Goal: Use online tool/utility: Use online tool/utility

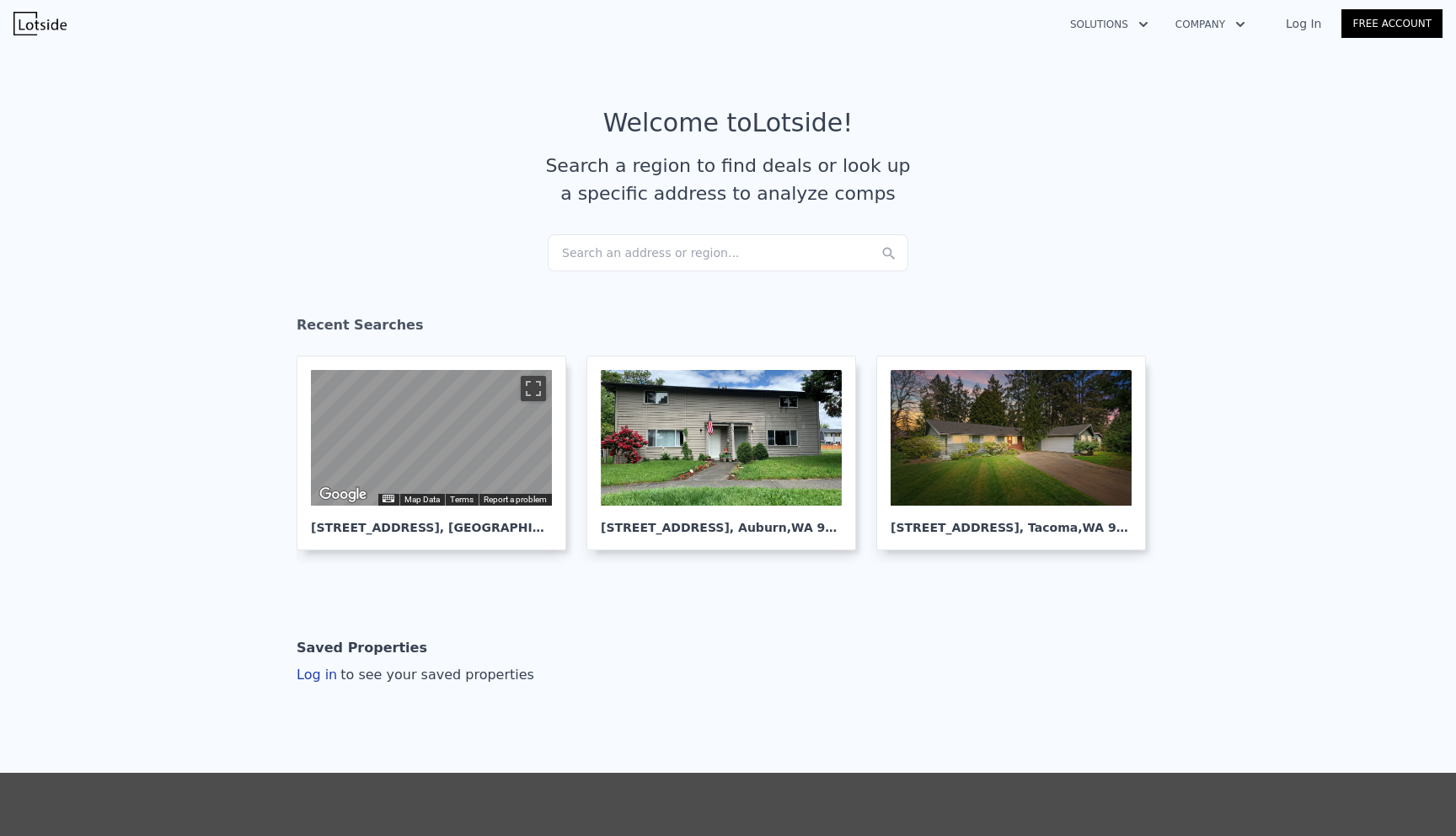
click at [726, 248] on div "Search an address or region..." at bounding box center [728, 253] width 361 height 37
click at [1070, 216] on article "Welcome to Lotside ! Search a region to find deals or look up a specific addres…" at bounding box center [728, 171] width 1078 height 127
click at [611, 263] on div "Search an address or region..." at bounding box center [728, 253] width 361 height 37
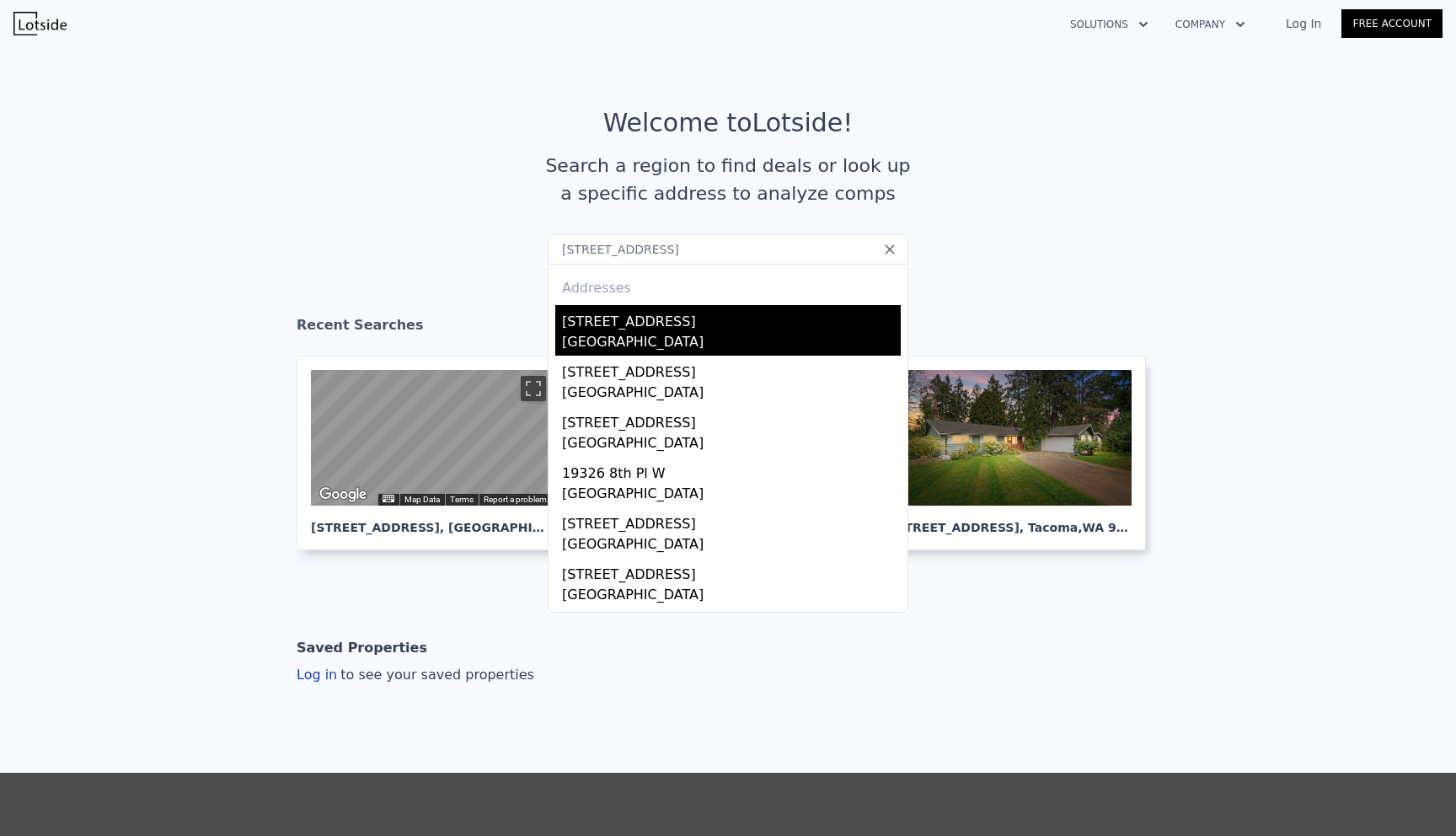
type input "[STREET_ADDRESS]"
click at [661, 325] on div "[STREET_ADDRESS]" at bounding box center [732, 318] width 339 height 27
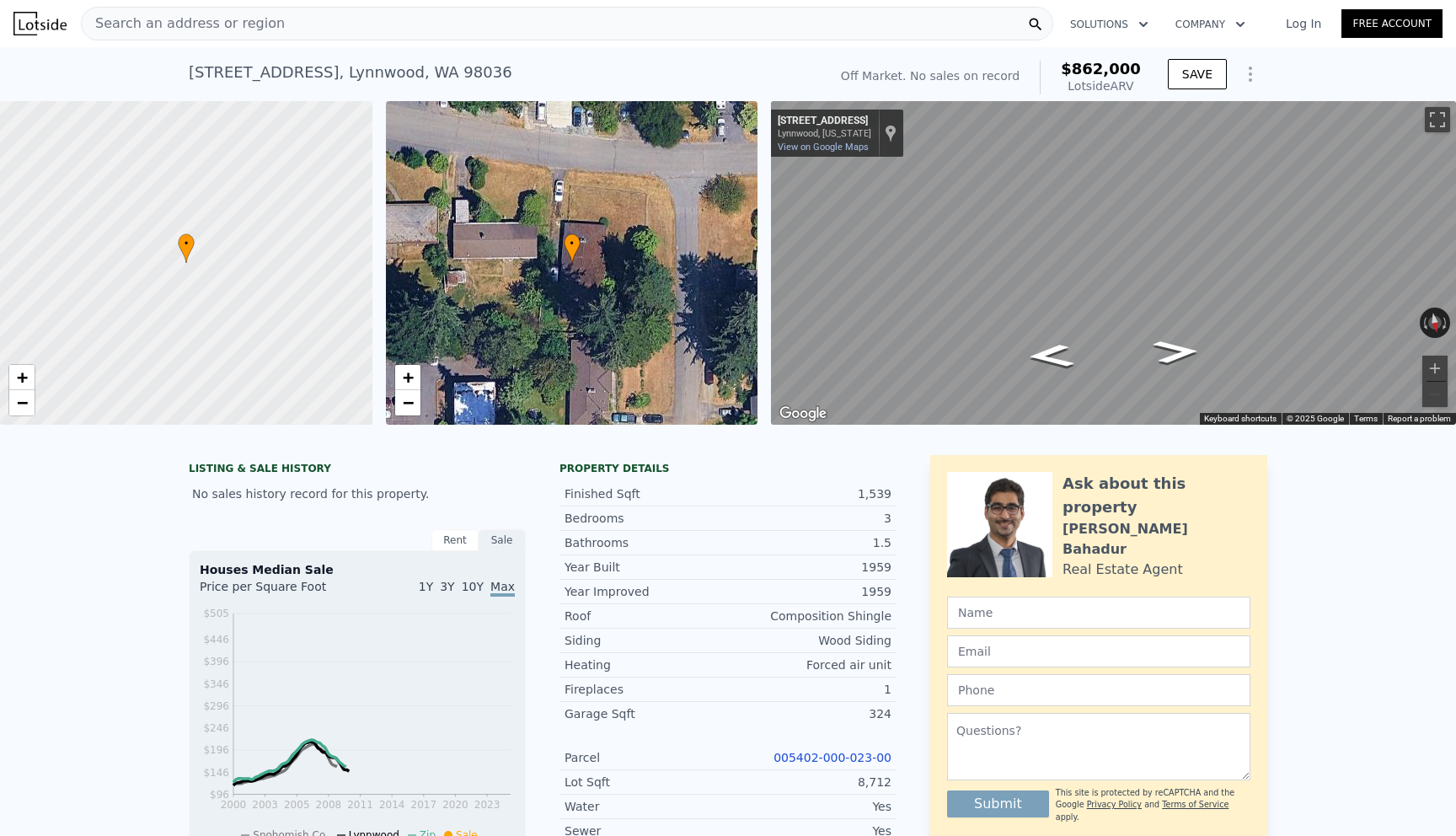
scroll to position [41, 0]
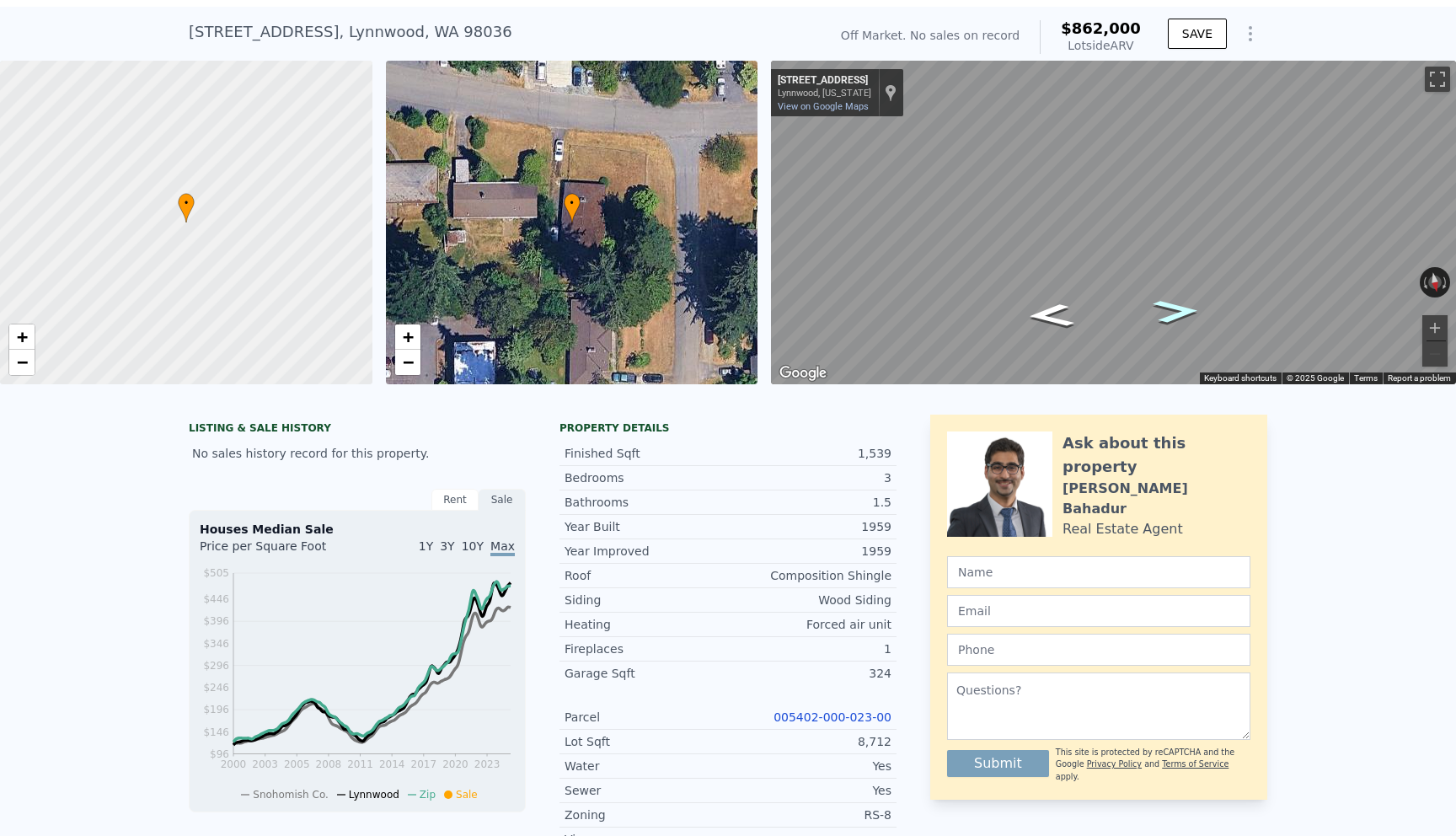
click at [1186, 315] on icon "Go West, 193rd St SW" at bounding box center [1176, 311] width 86 height 35
click at [1186, 315] on icon "Go West, 193rd St SW" at bounding box center [1176, 313] width 77 height 33
click at [1186, 315] on icon "Go West, 193rd St SW" at bounding box center [1177, 313] width 77 height 32
click at [1186, 315] on icon "Go West, 193rd St SW" at bounding box center [1177, 313] width 76 height 32
click at [1186, 308] on icon "Go West, 193rd St SW" at bounding box center [1177, 313] width 76 height 32
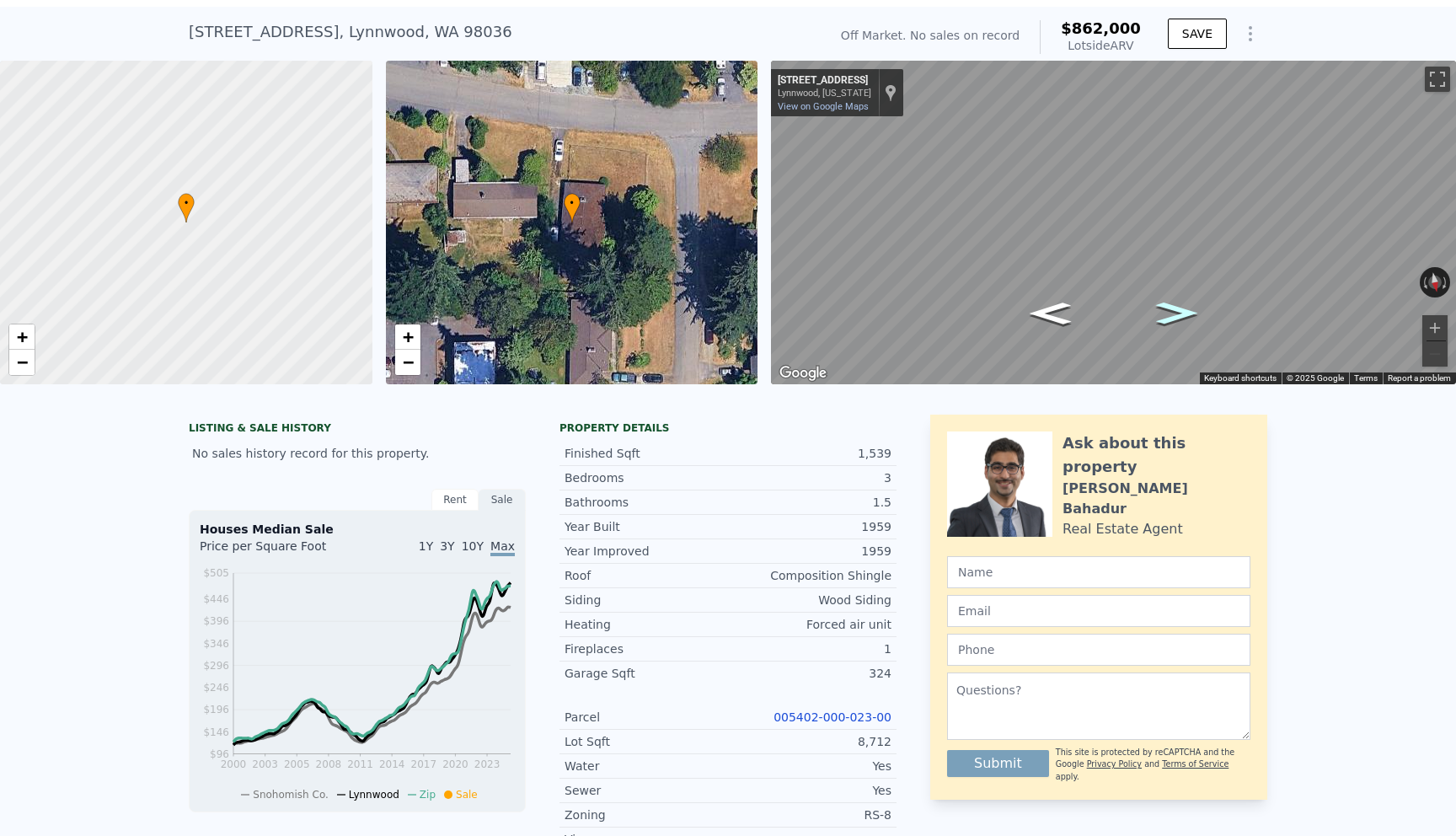
click at [1186, 308] on icon "Go West, 193rd St SW" at bounding box center [1177, 313] width 76 height 32
click at [1186, 308] on icon "Go West, 193rd St SW" at bounding box center [1177, 312] width 80 height 33
click at [1186, 308] on icon "Go West, 193rd St SW" at bounding box center [1177, 312] width 82 height 34
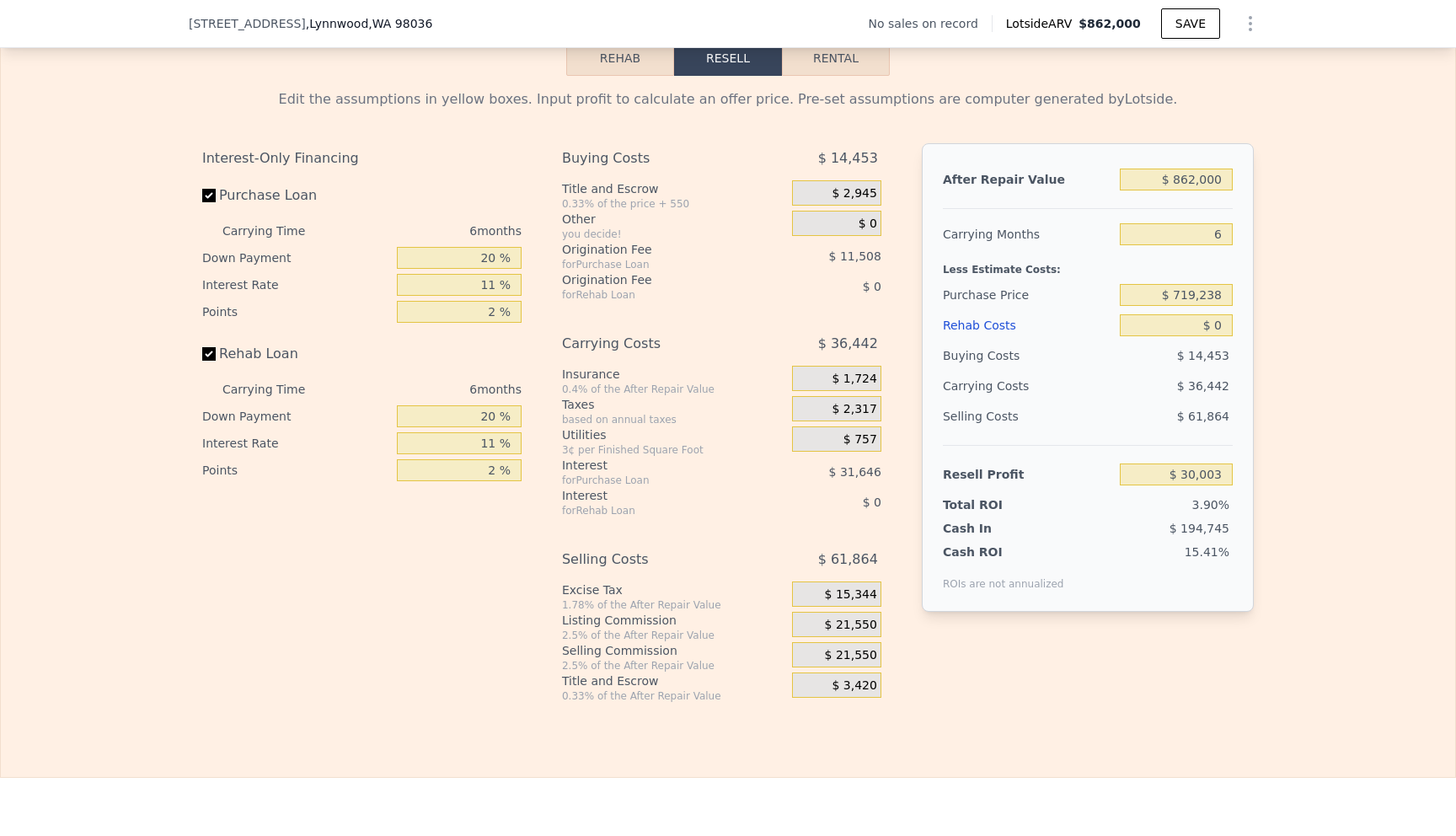
scroll to position [2543, 0]
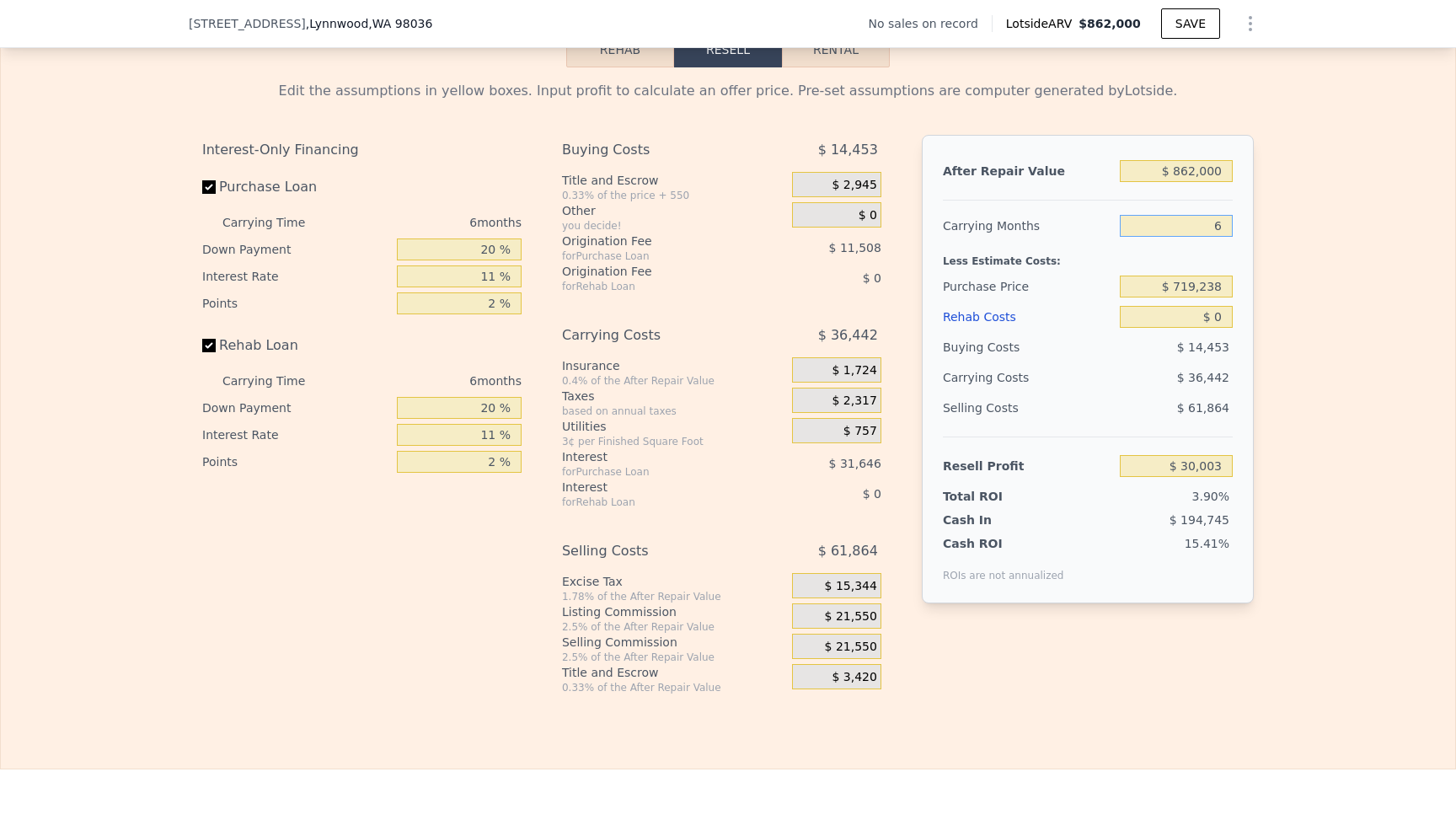
drag, startPoint x: 1221, startPoint y: 209, endPoint x: 1212, endPoint y: 206, distance: 9.5
click at [1212, 215] on input "6" at bounding box center [1176, 225] width 113 height 22
type input "5"
type input "$ 36,076"
type input "5"
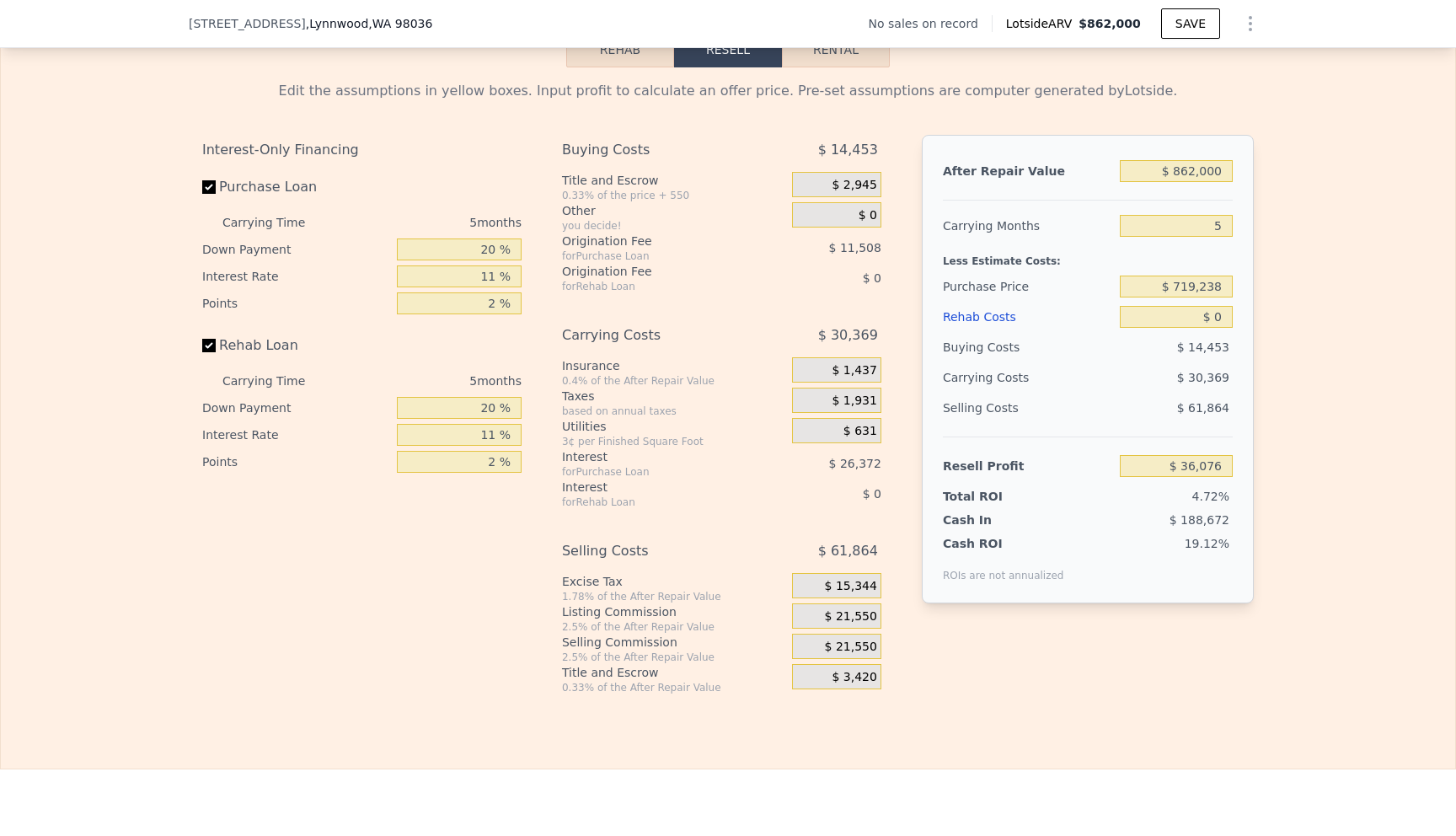
click at [1293, 262] on div "Edit the assumptions in yellow boxes. Input profit to calculate an offer price.…" at bounding box center [728, 380] width 1454 height 627
drag, startPoint x: 1226, startPoint y: 274, endPoint x: 1178, endPoint y: 268, distance: 48.4
click at [1178, 276] on input "$ 719,238" at bounding box center [1176, 286] width 113 height 22
type input "$ 550,000"
type input "$ 214,790"
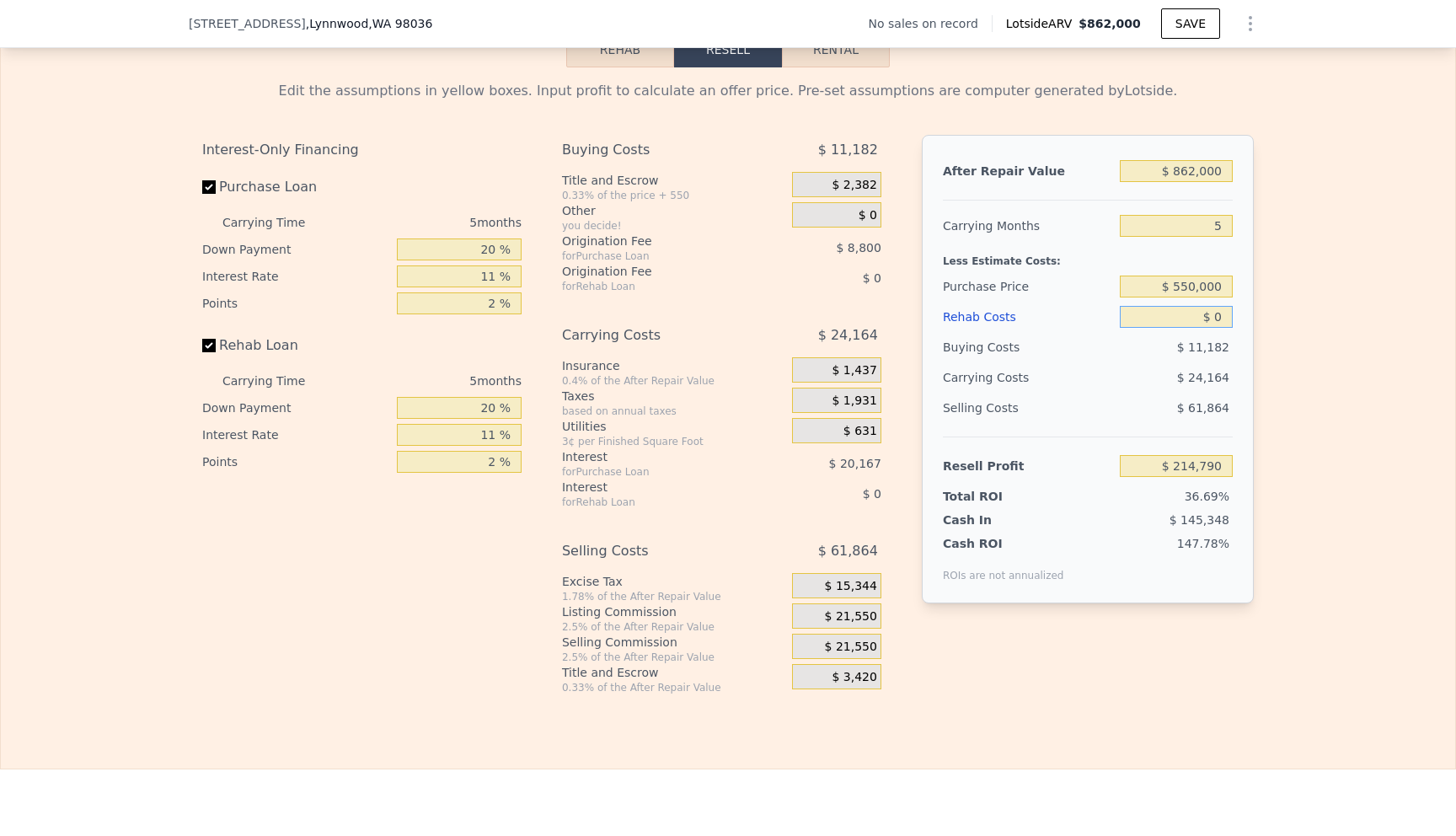
drag, startPoint x: 1228, startPoint y: 303, endPoint x: 1214, endPoint y: 297, distance: 15.2
click at [1214, 306] on input "$ 0" at bounding box center [1176, 316] width 113 height 22
type input "$ 1"
type input "$ 214,789"
type input "$ 13"
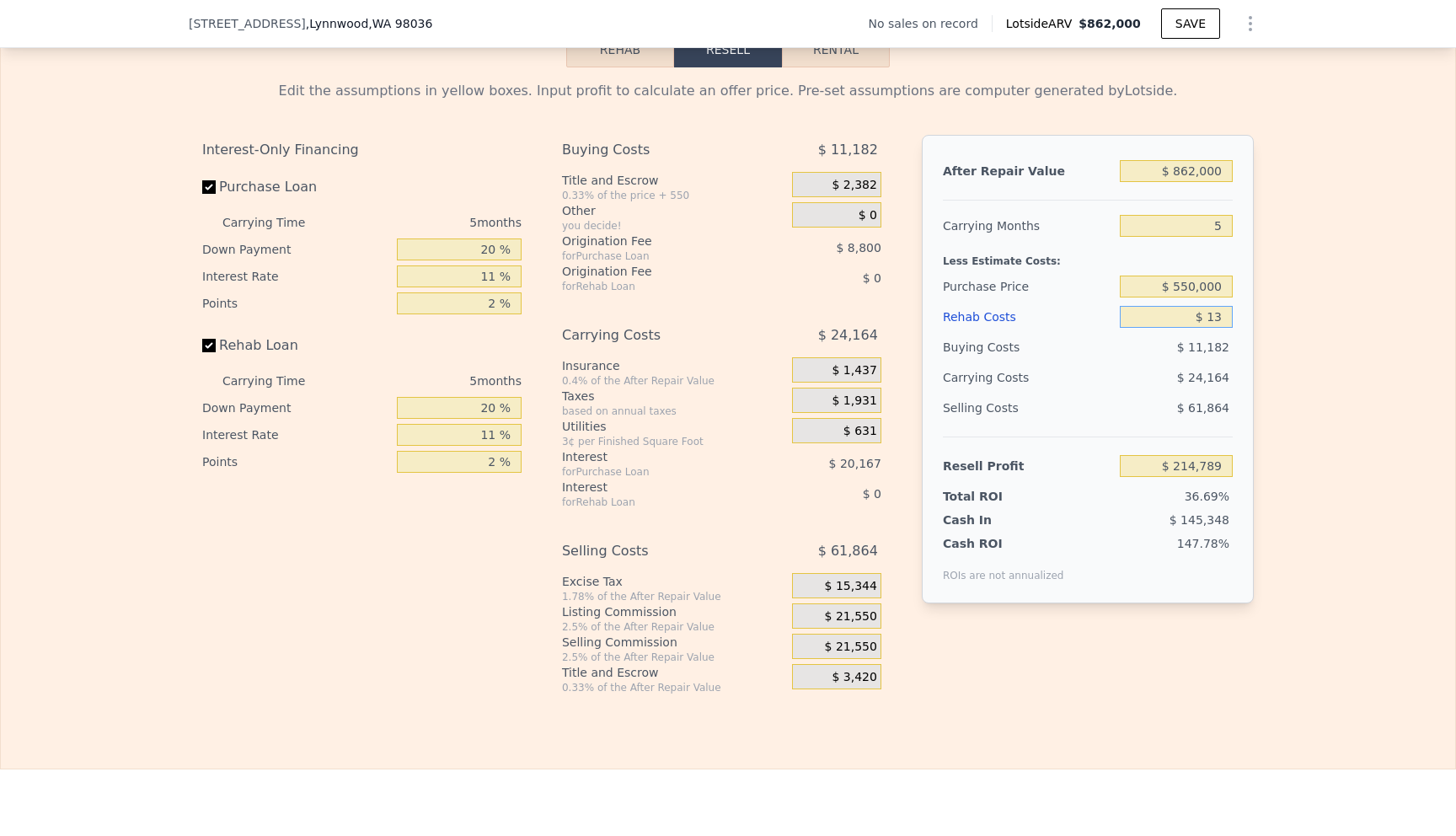
type input "$ 214,777"
type input "$ 130"
type input "$ 214,653"
type input "$ 1,300"
type input "$ 213,419"
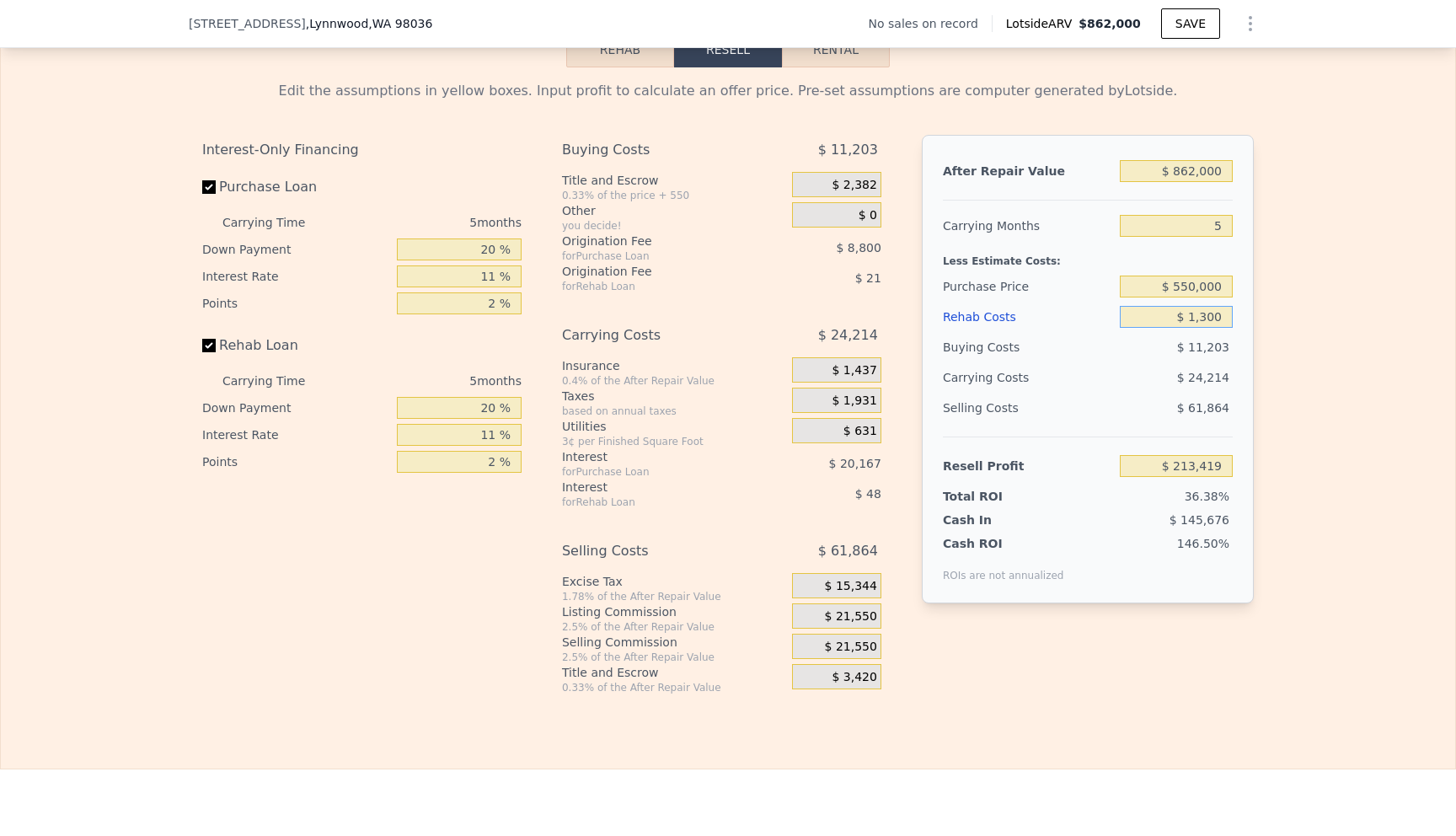
type input "$ 13,000"
type input "$ 201,107"
type input "$ 130,000"
type input "$ 77,945"
type input "$ 130,000"
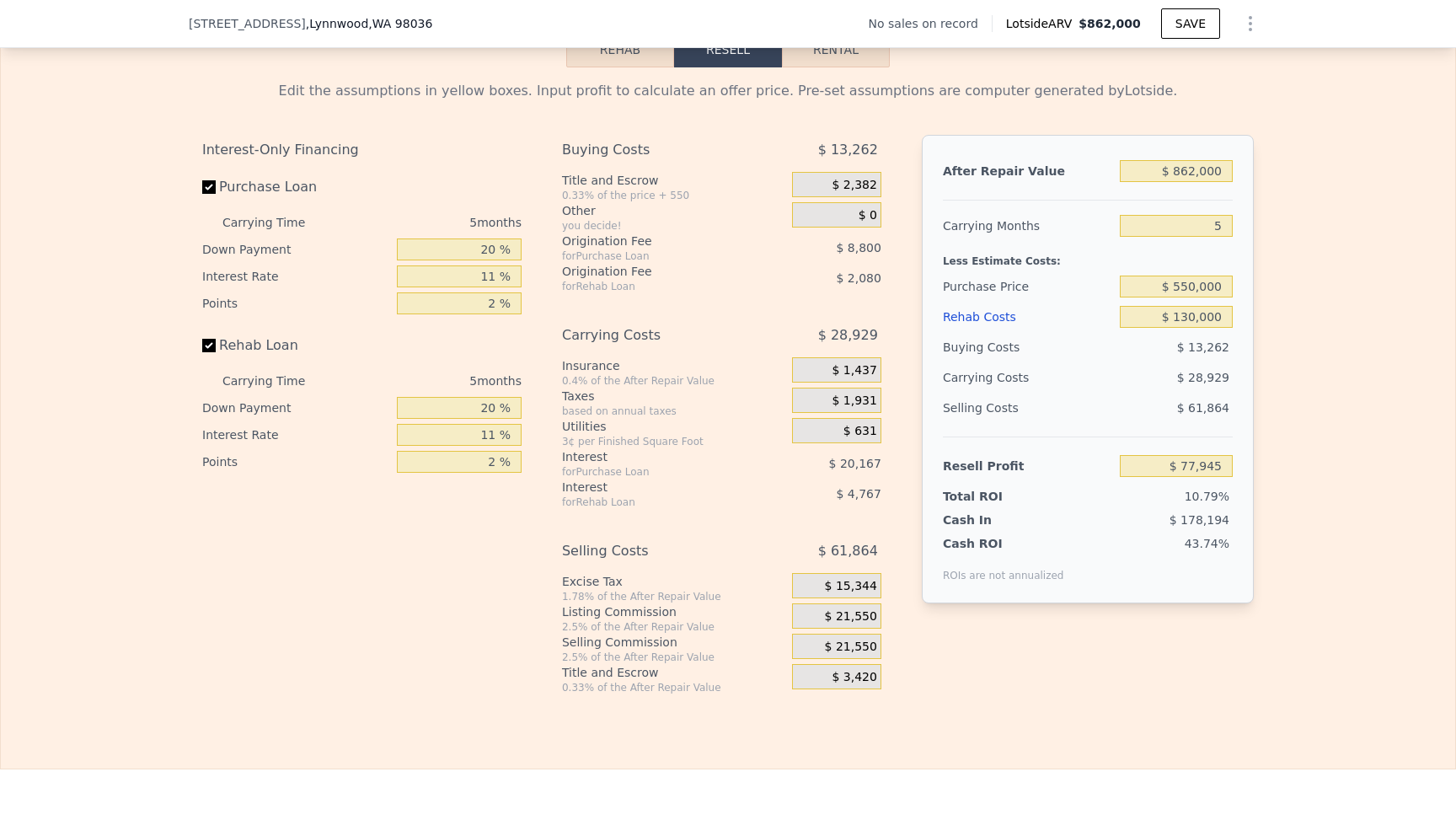
click at [1287, 363] on div "Edit the assumptions in yellow boxes. Input profit to calculate an offer price.…" at bounding box center [728, 380] width 1454 height 627
